Goal: Transaction & Acquisition: Purchase product/service

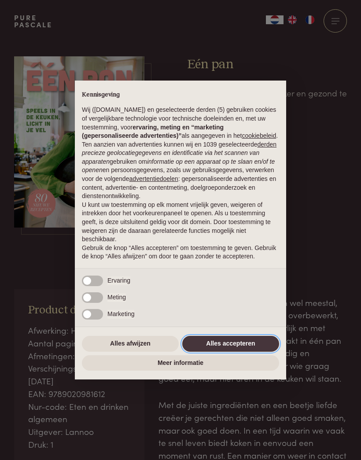
click at [242, 349] on button "Alles accepteren" at bounding box center [230, 344] width 97 height 16
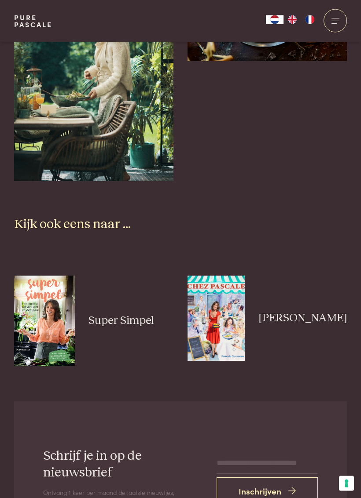
scroll to position [2436, 0]
click at [54, 309] on img at bounding box center [44, 321] width 61 height 91
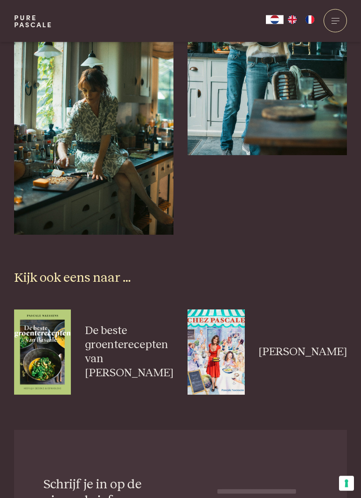
scroll to position [2437, 0]
click at [237, 336] on img at bounding box center [215, 352] width 57 height 85
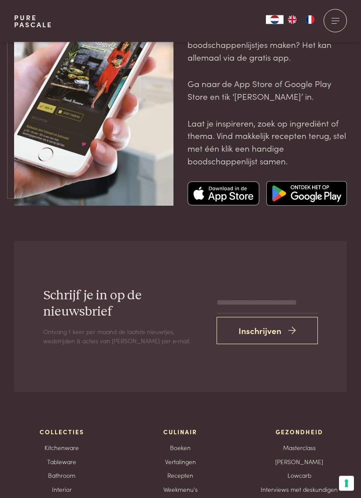
scroll to position [3059, 0]
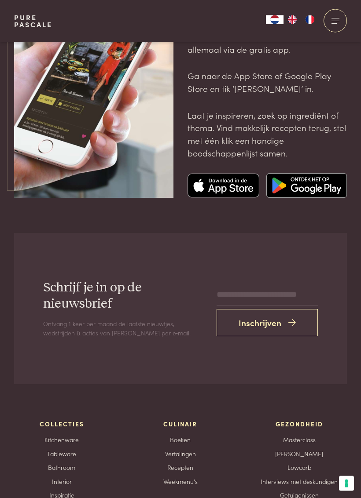
click at [190, 436] on link "Boeken" at bounding box center [180, 440] width 21 height 9
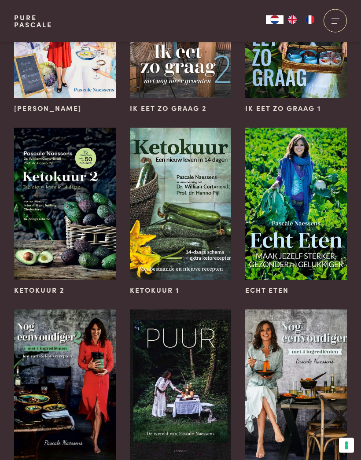
scroll to position [537, 0]
click at [203, 222] on img at bounding box center [181, 204] width 102 height 152
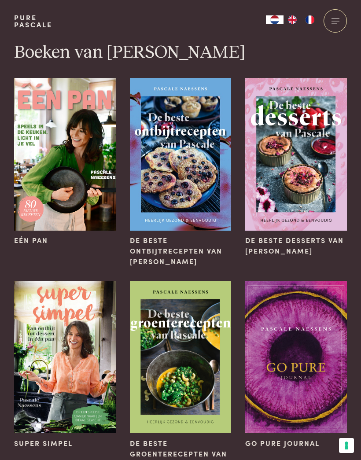
scroll to position [0, 0]
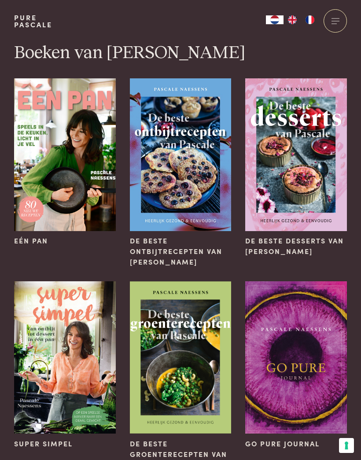
click at [83, 357] on img at bounding box center [65, 357] width 102 height 152
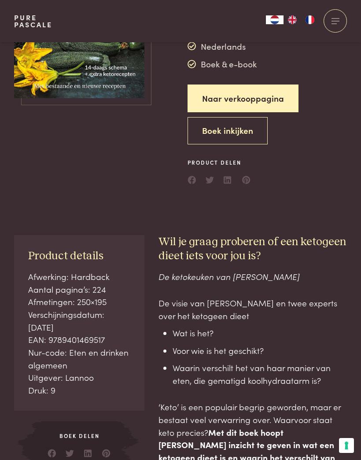
scroll to position [124, 0]
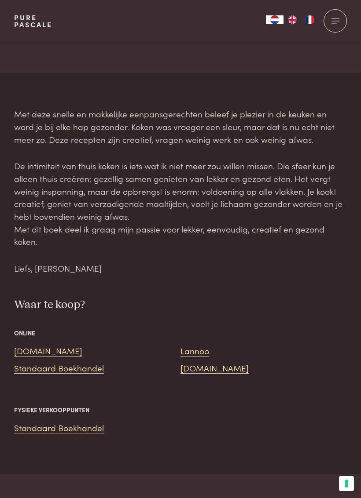
scroll to position [583, 0]
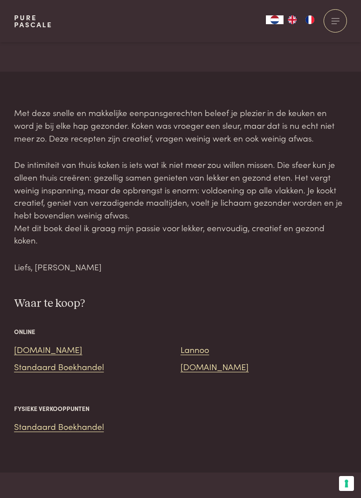
click at [41, 343] on link "[DOMAIN_NAME]" at bounding box center [48, 349] width 68 height 12
